Goal: Go to known website: Access a specific website the user already knows

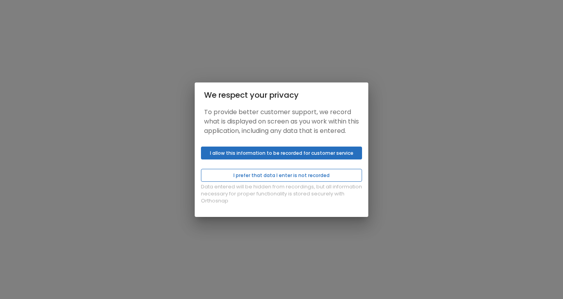
click at [280, 179] on button "I prefer that data I enter is not recorded" at bounding box center [281, 175] width 161 height 13
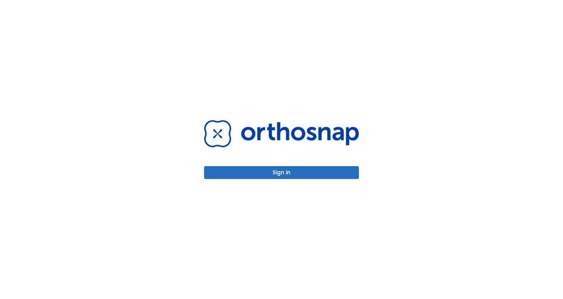
click at [282, 172] on button "Sign in" at bounding box center [281, 172] width 155 height 13
